Goal: Task Accomplishment & Management: Manage account settings

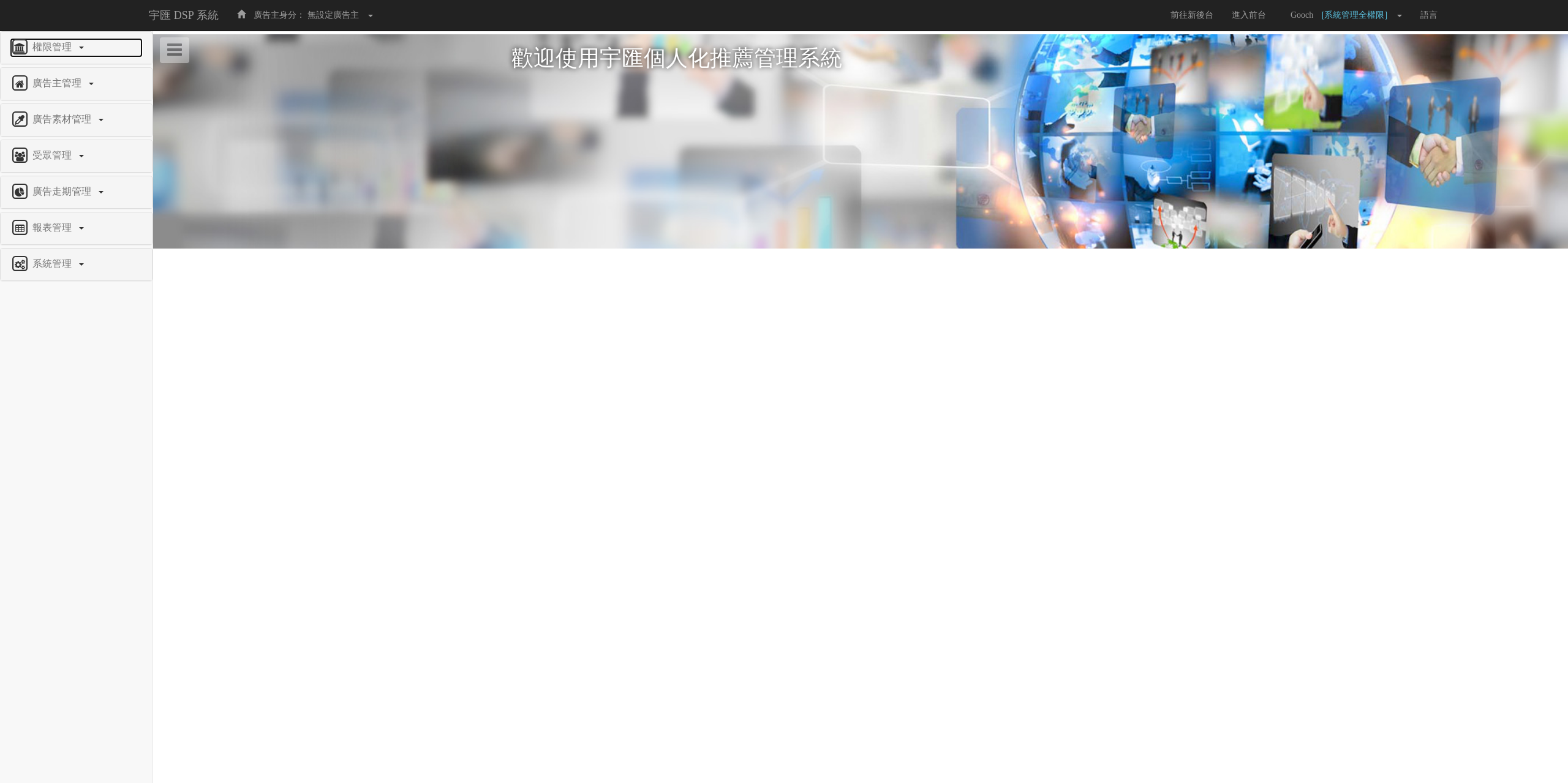
click at [60, 47] on span "權限管理" at bounding box center [53, 47] width 48 height 11
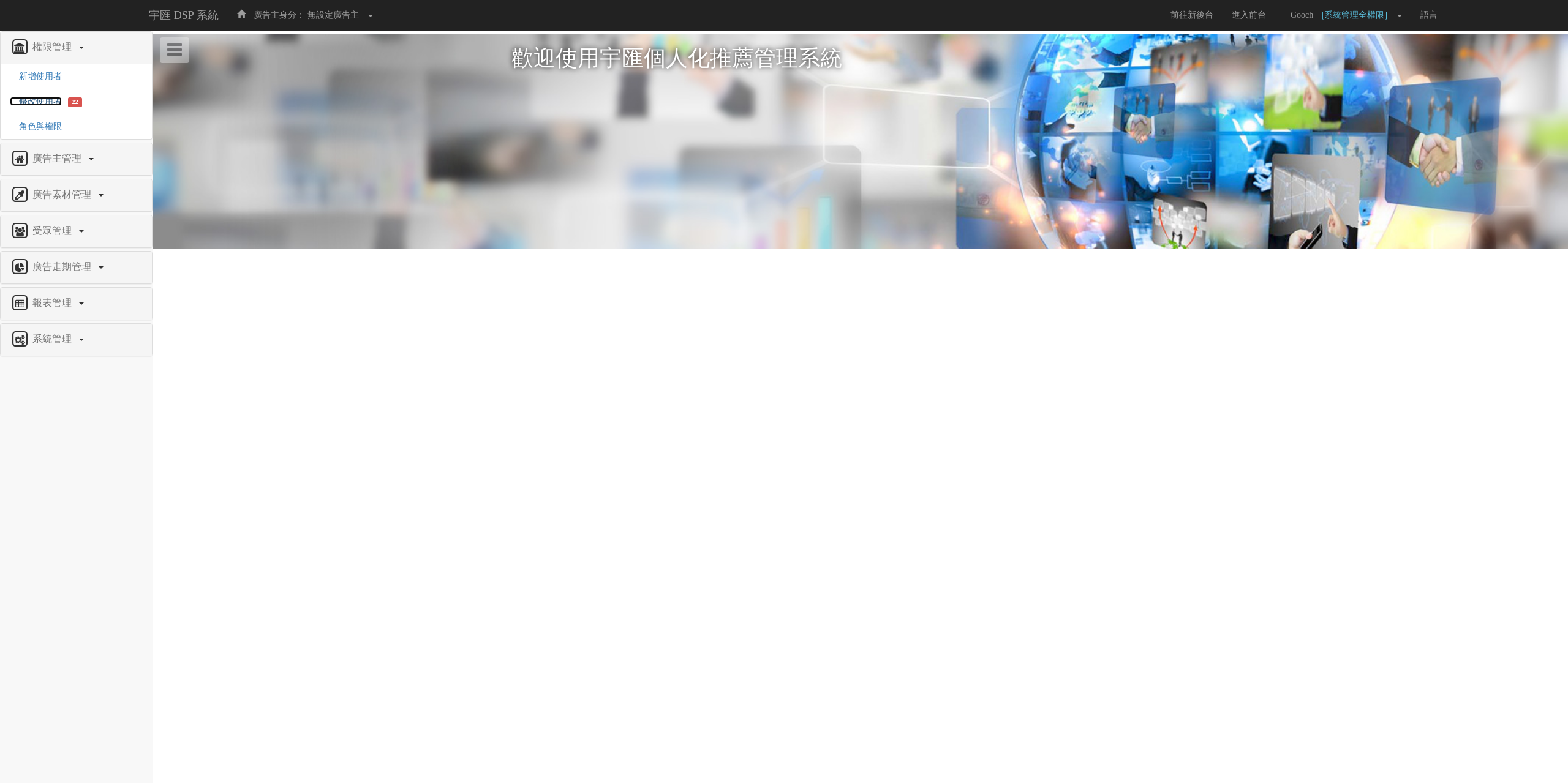
click at [20, 99] on span "修改使用者" at bounding box center [36, 101] width 52 height 9
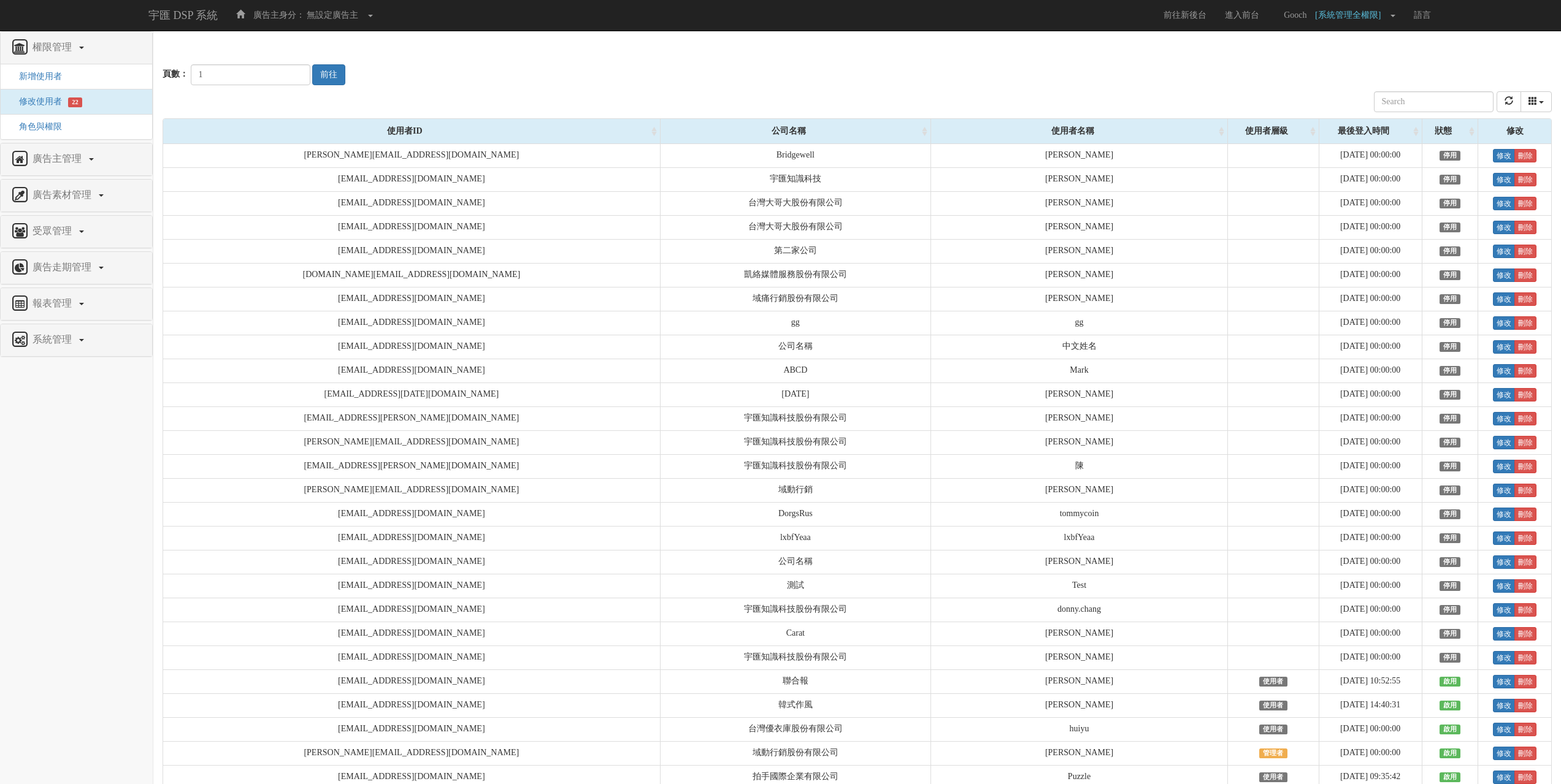
scroll to position [5463, 0]
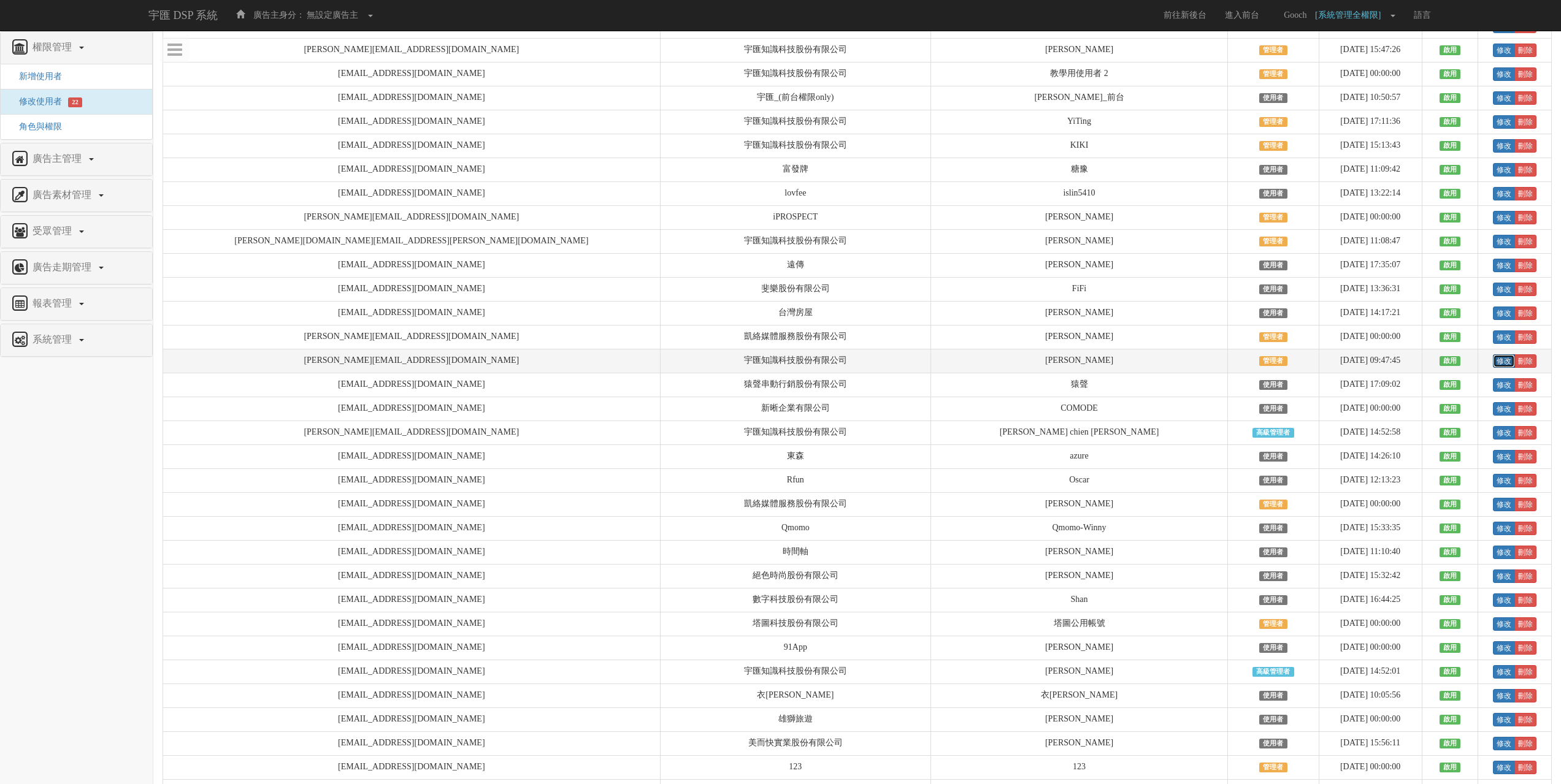
click at [1493, 368] on link "修改" at bounding box center [1504, 361] width 22 height 14
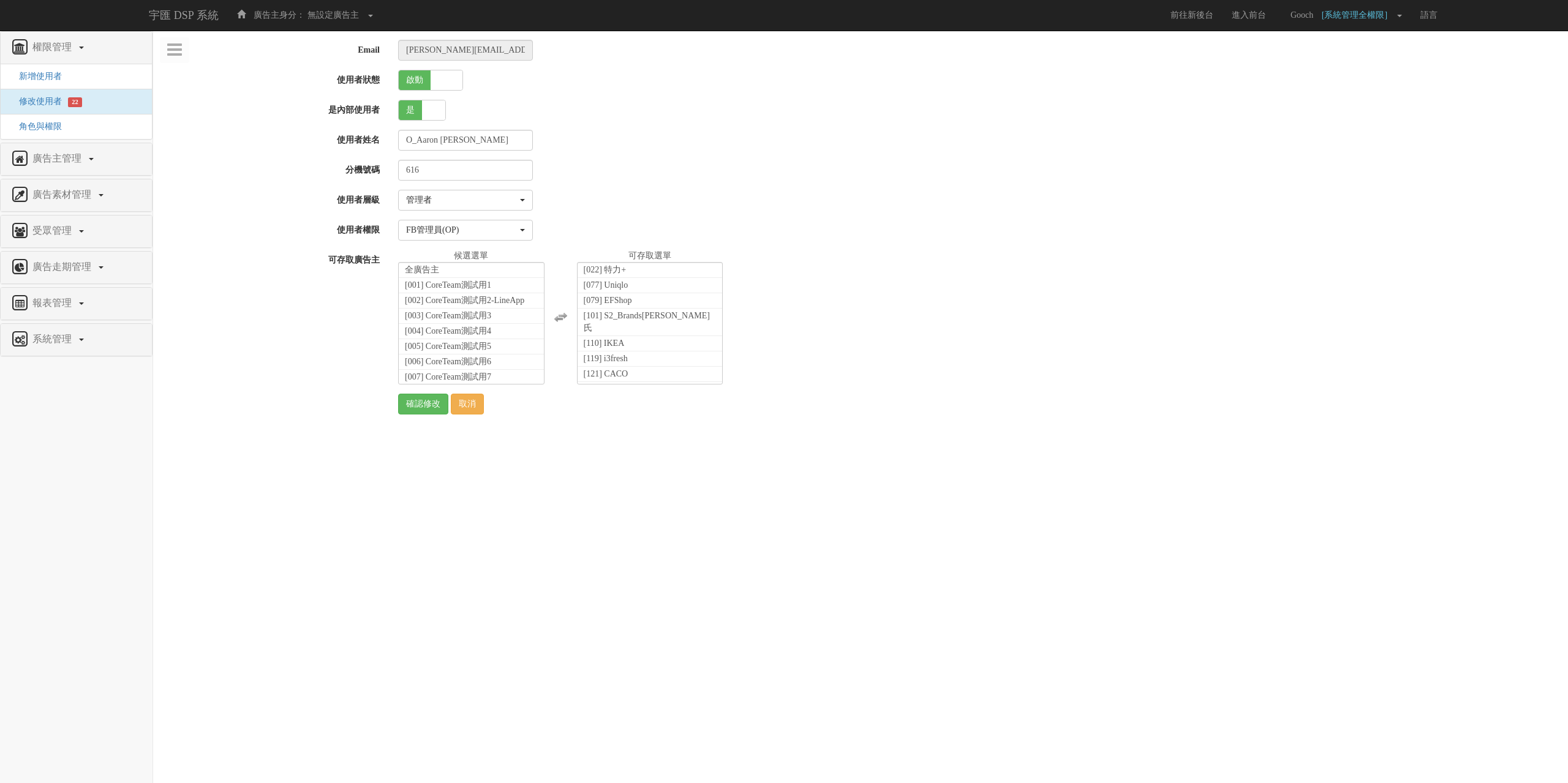
select select "Manager"
select select "16"
click at [454, 76] on span at bounding box center [446, 80] width 32 height 19
checkbox input "false"
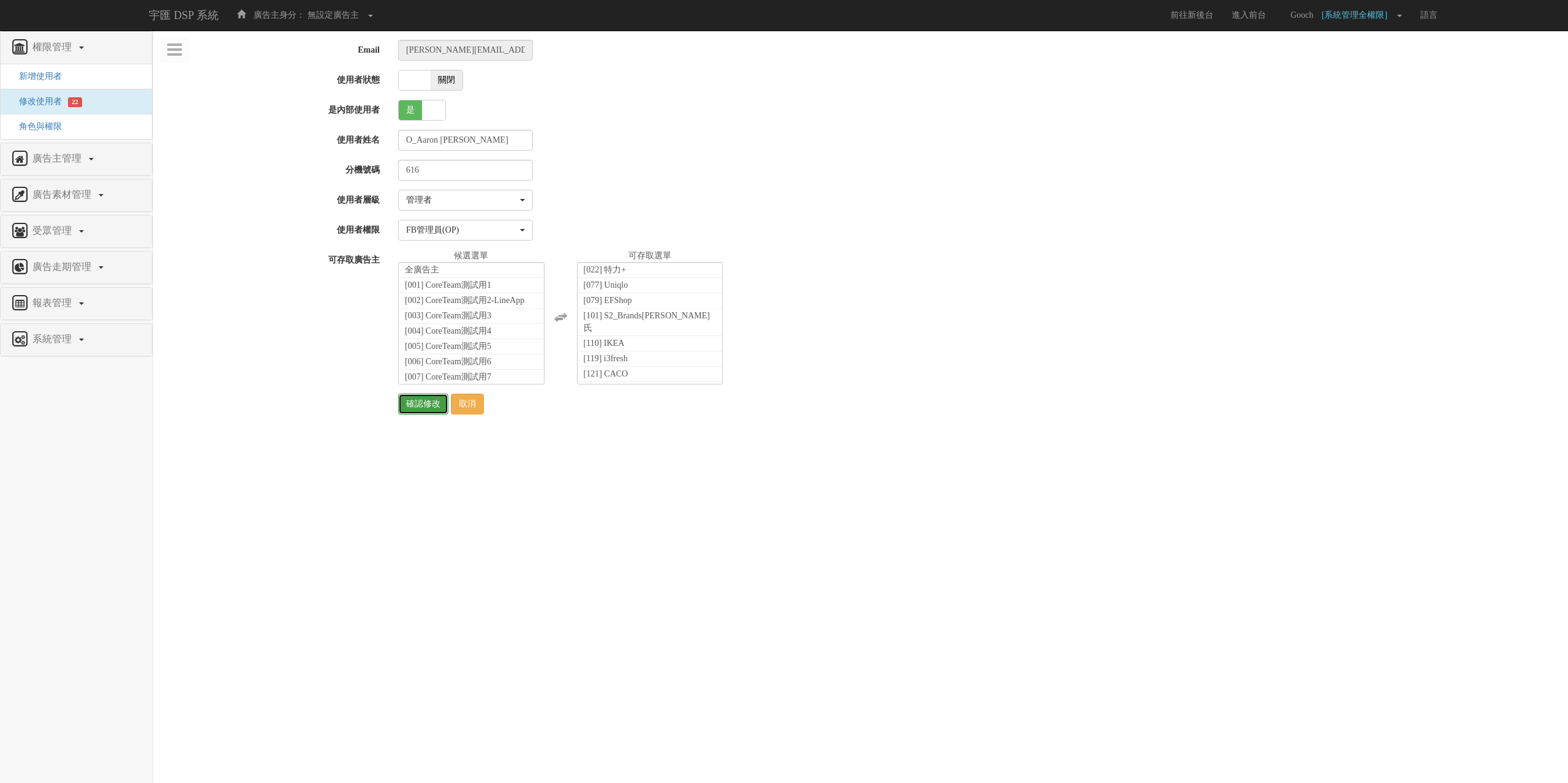
click at [408, 401] on input "確認修改" at bounding box center [424, 404] width 50 height 21
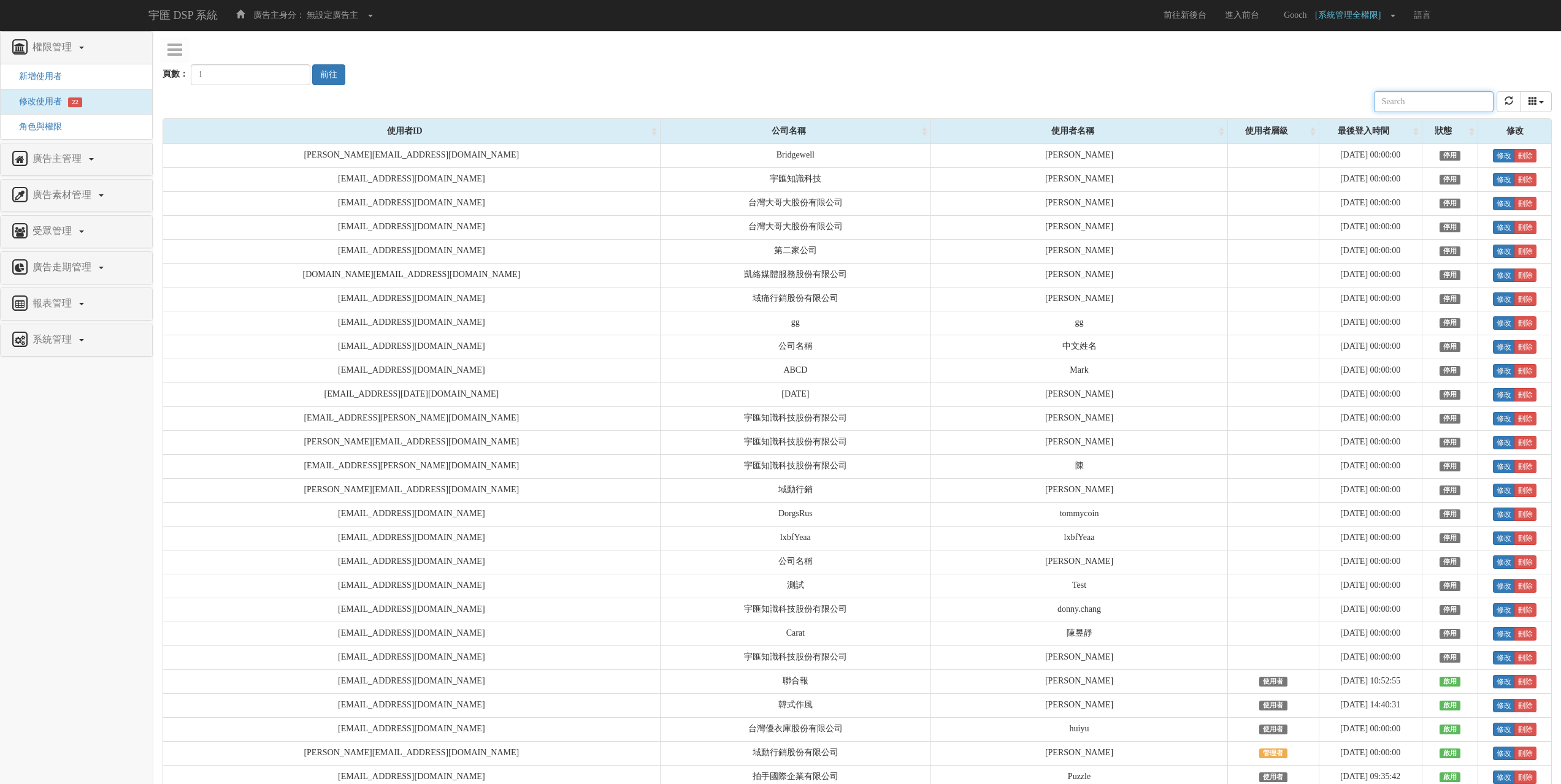
click at [1400, 95] on input "text" at bounding box center [1434, 102] width 120 height 21
paste input "aaron.teng"
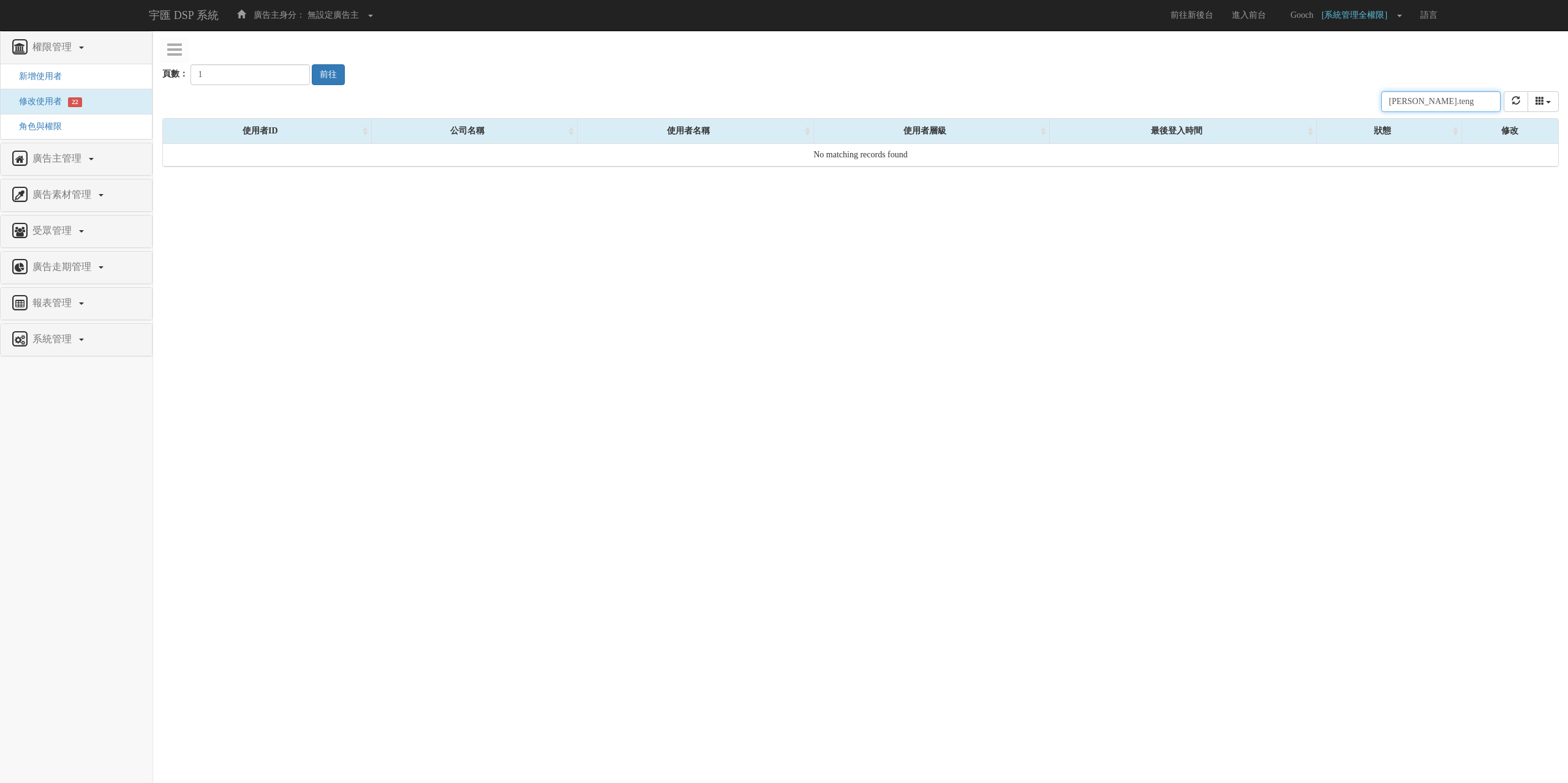
type input "aaron.teng"
type input "2"
click at [287, 74] on input "2" at bounding box center [251, 75] width 120 height 21
click at [327, 78] on button "前往" at bounding box center [328, 75] width 33 height 21
